Goal: Task Accomplishment & Management: Use online tool/utility

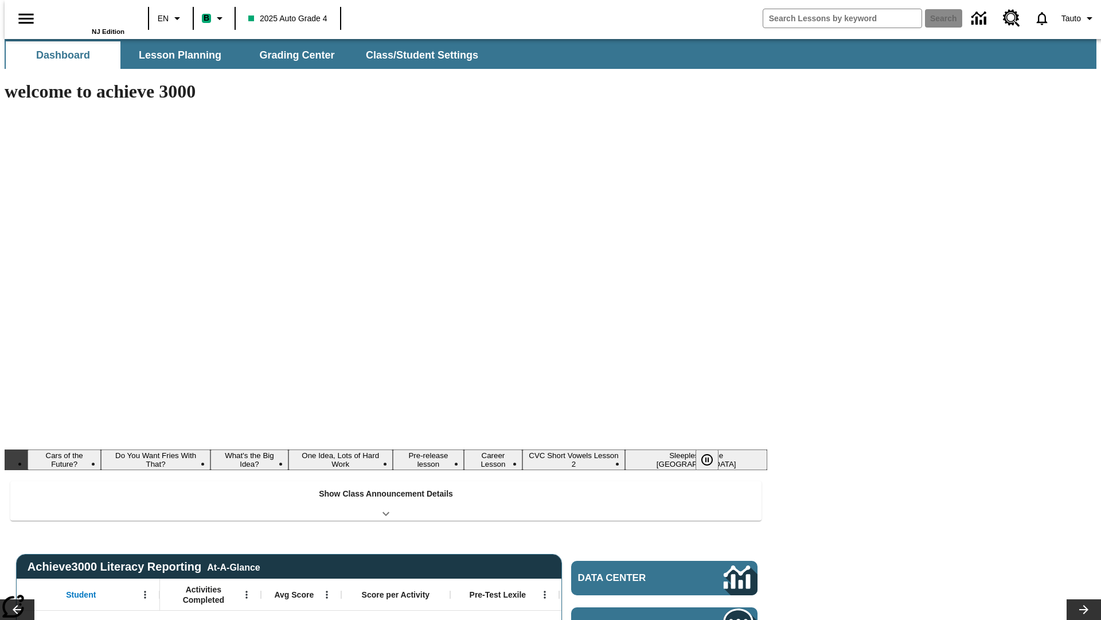
type input "-1"
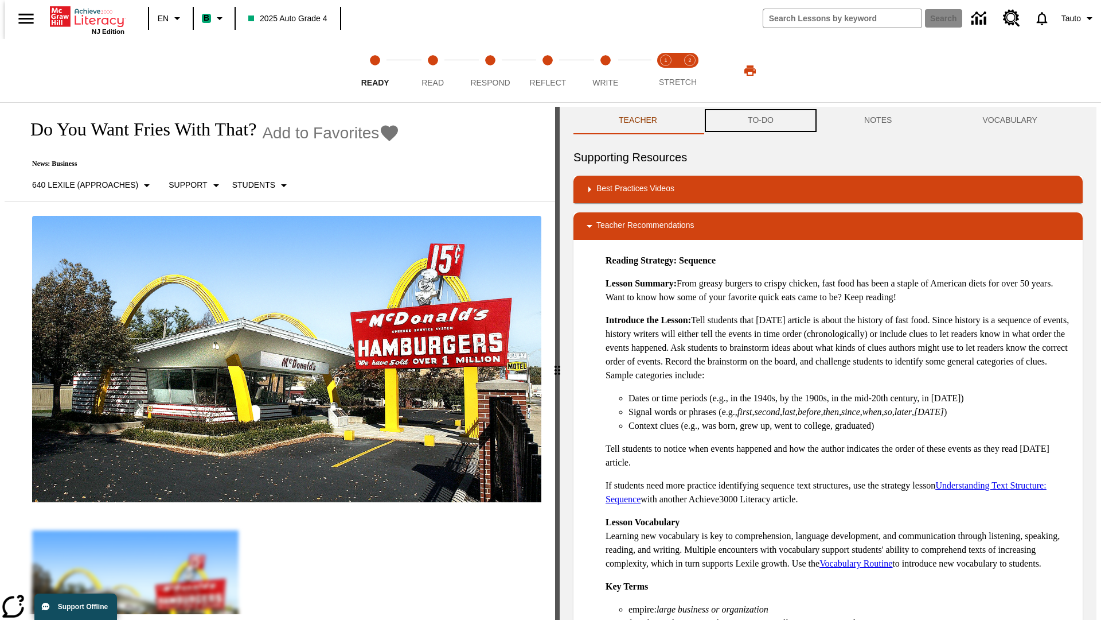
click at [760, 120] on button "TO-DO" at bounding box center [761, 121] width 116 height 28
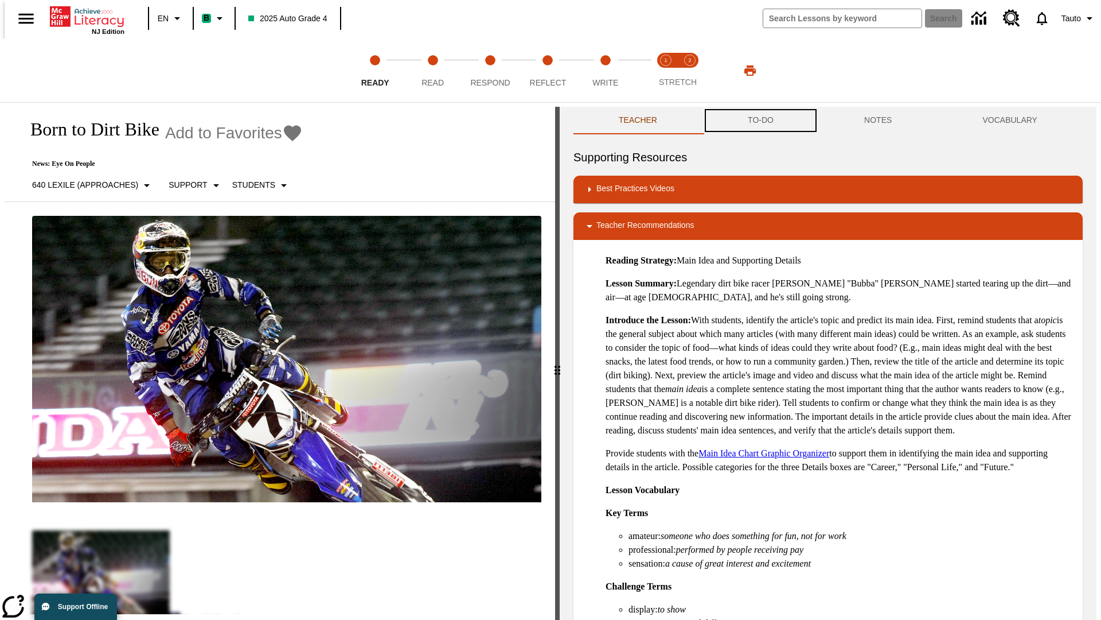
click at [760, 120] on button "TO-DO" at bounding box center [761, 121] width 116 height 28
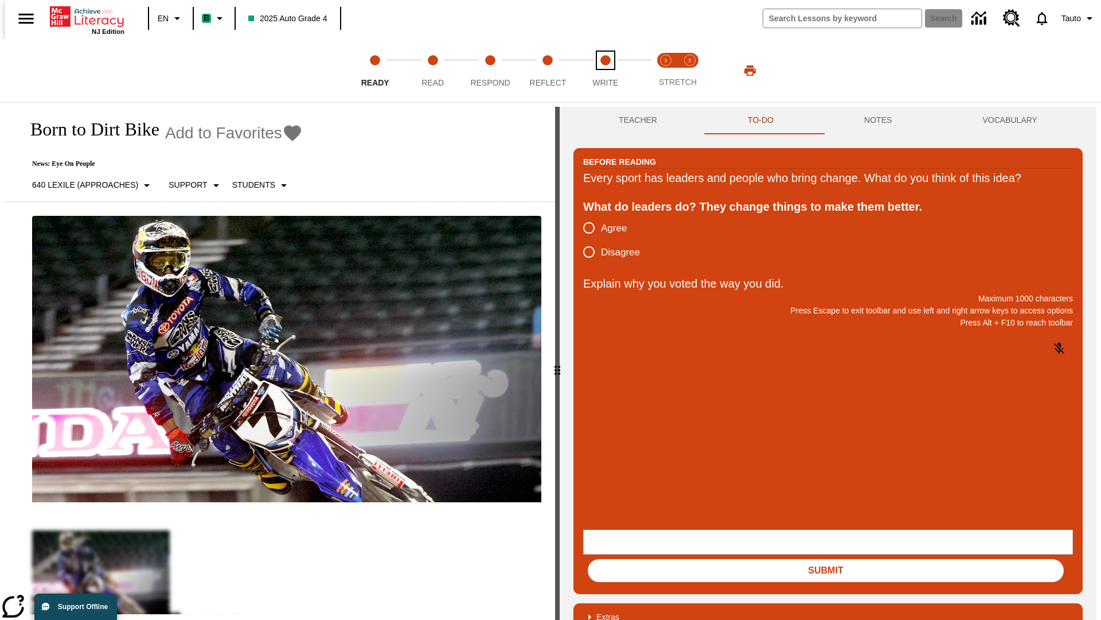
click at [605, 71] on span "Write" at bounding box center [606, 78] width 26 height 21
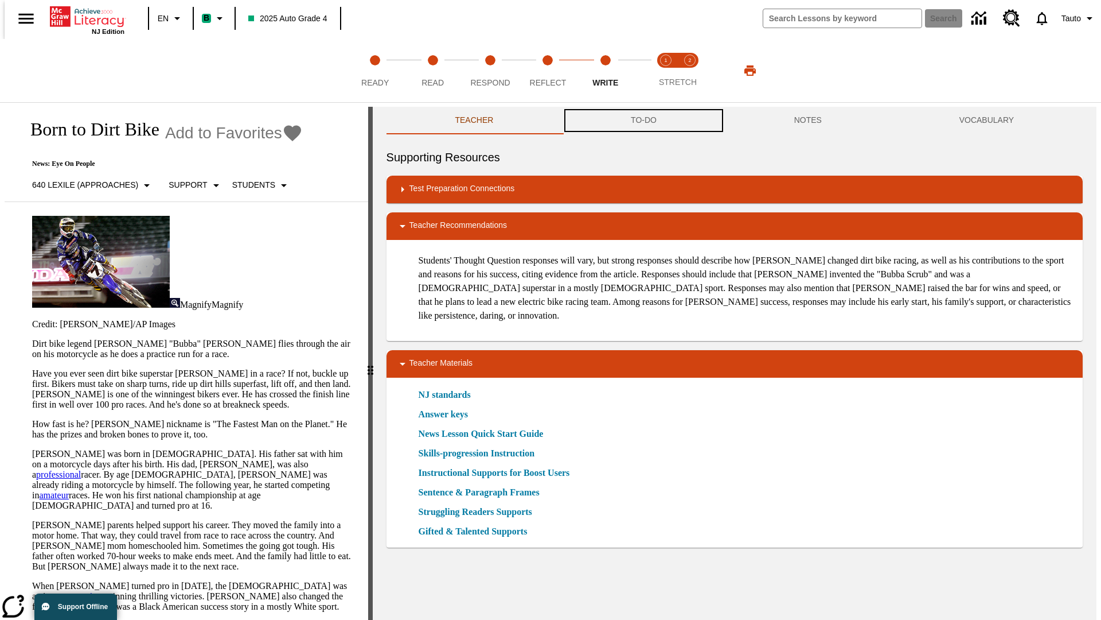
scroll to position [1, 0]
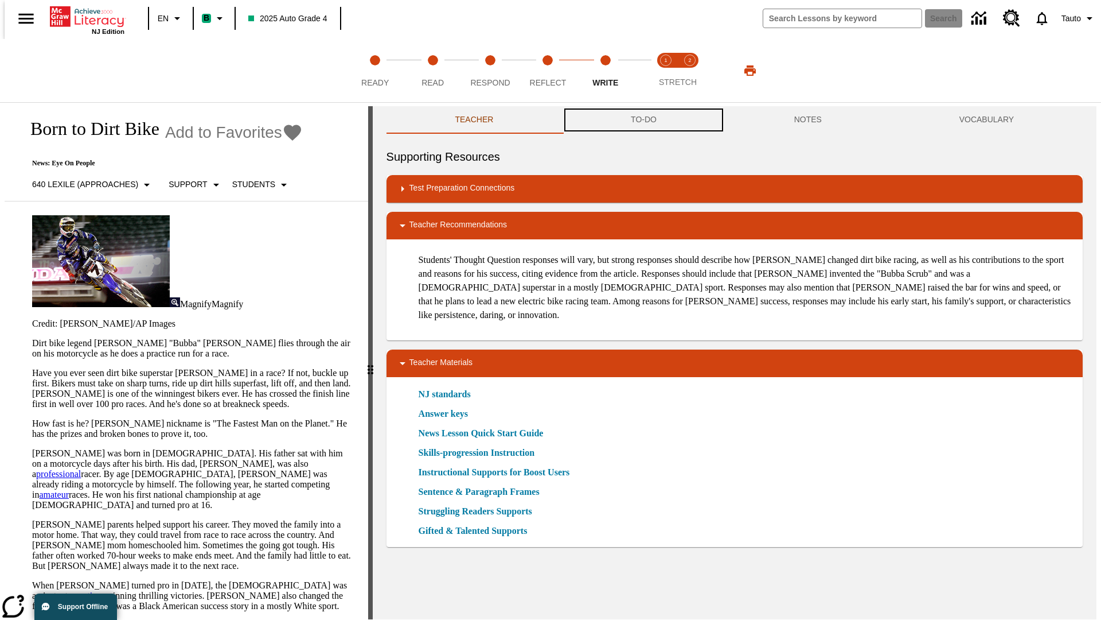
click at [643, 120] on button "TO-DO" at bounding box center [643, 120] width 163 height 28
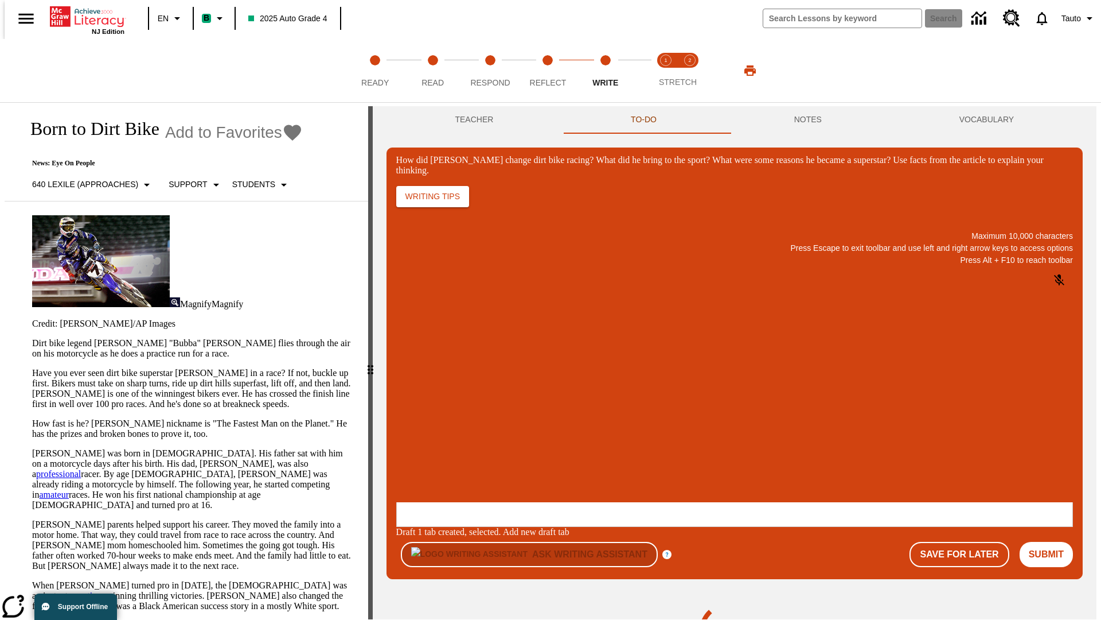
scroll to position [0, 0]
click at [563, 429] on p "One change Stewart brought to dirt bike racing was…" at bounding box center [481, 432] width 163 height 21
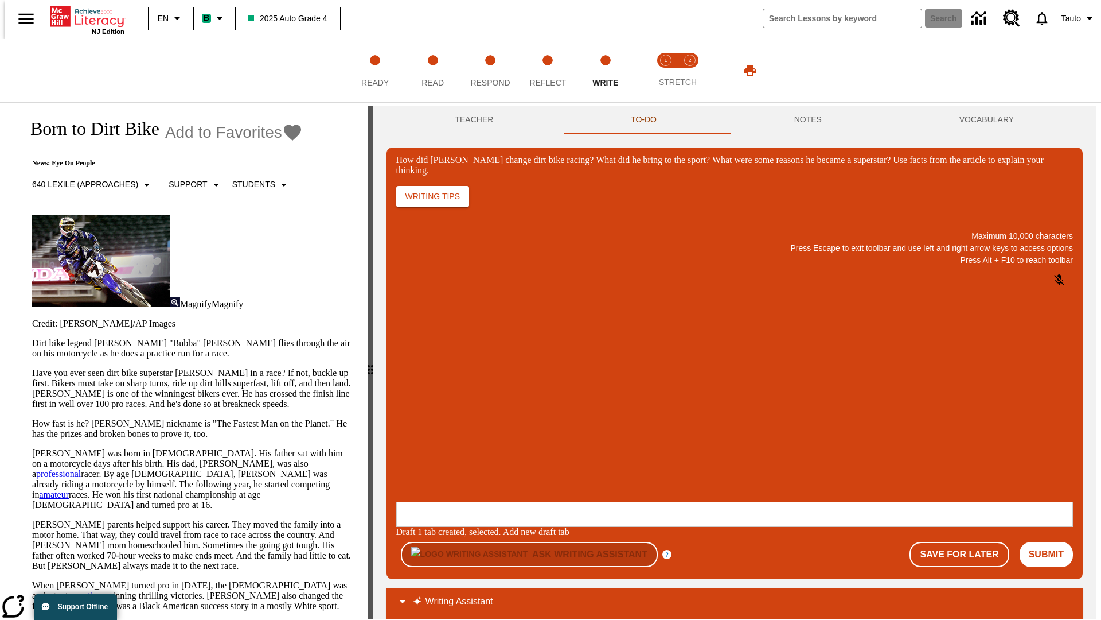
click at [420, 383] on span "Copy" at bounding box center [410, 387] width 19 height 9
click at [810, 120] on button "NOTES" at bounding box center [808, 120] width 165 height 28
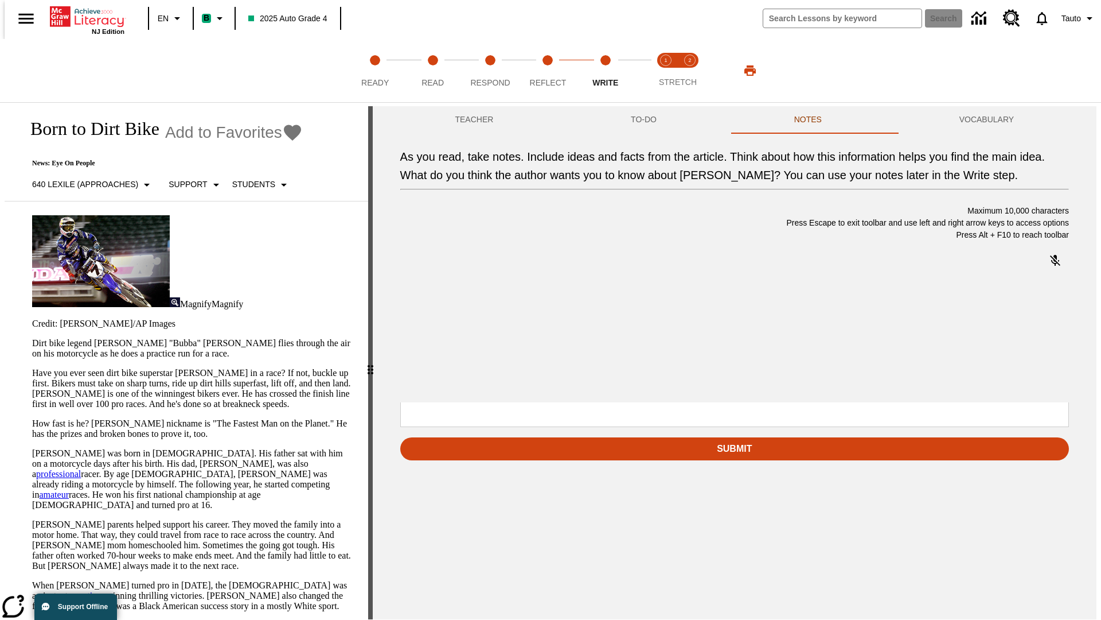
click at [567, 329] on p "As you read, take notes. Include ideas and facts from the article. Think about …" at bounding box center [485, 328] width 163 height 10
click at [474, 291] on span "Copy" at bounding box center [483, 287] width 19 height 9
